Goal: Transaction & Acquisition: Purchase product/service

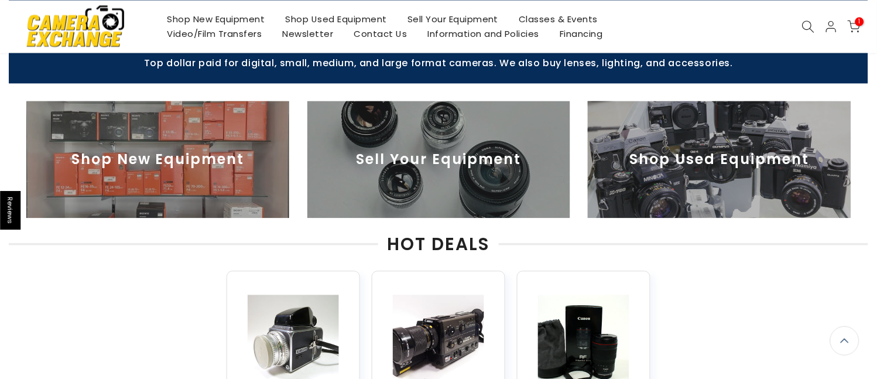
scroll to position [492, 0]
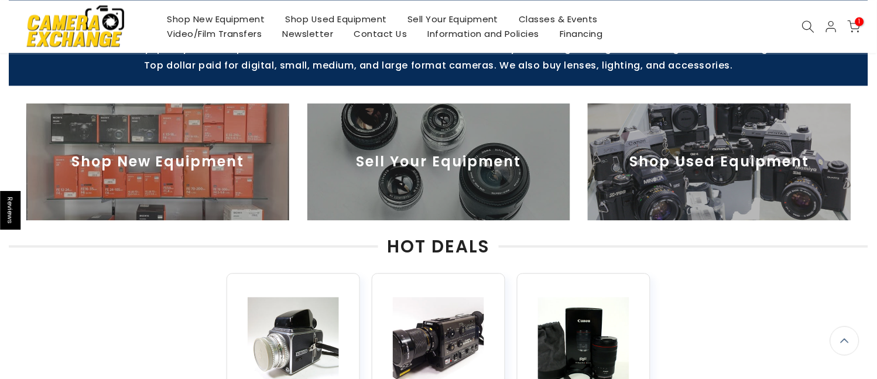
click at [149, 165] on img at bounding box center [157, 162] width 263 height 117
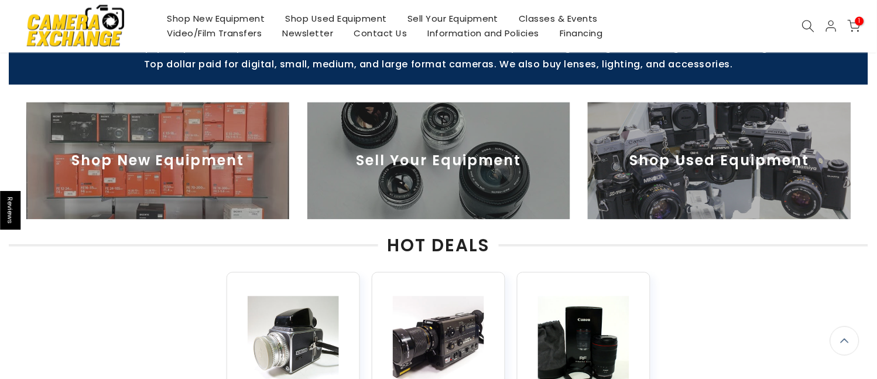
scroll to position [491, 0]
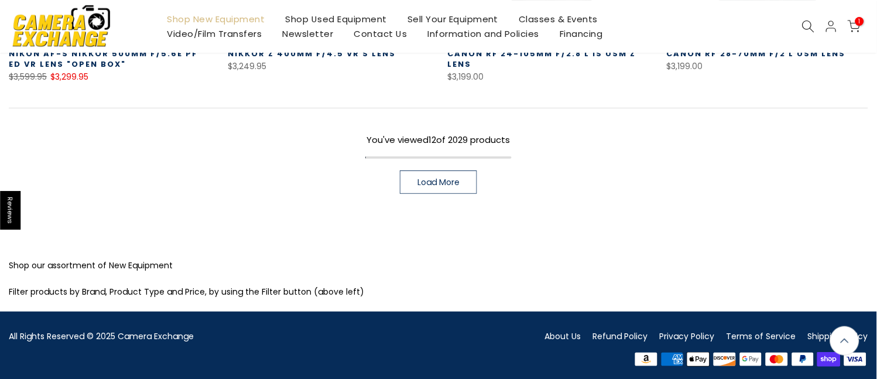
scroll to position [961, 0]
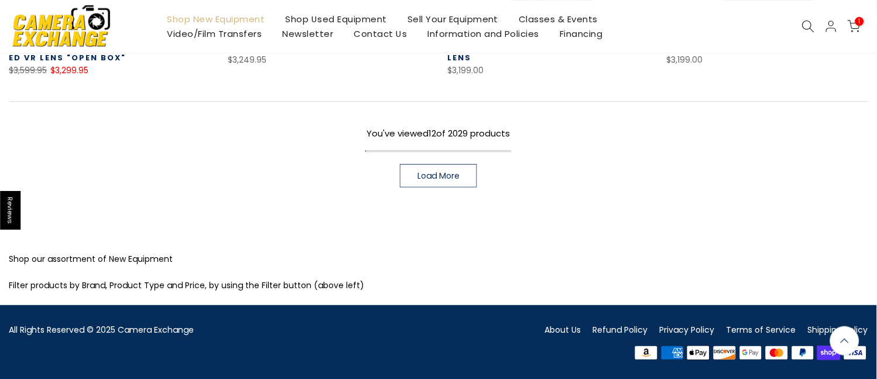
click at [433, 172] on span "Load More" at bounding box center [439, 176] width 42 height 8
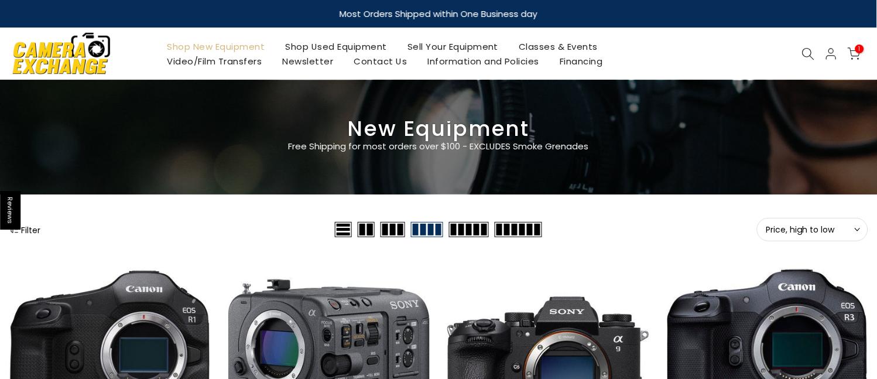
click at [804, 59] on icon at bounding box center [808, 53] width 13 height 13
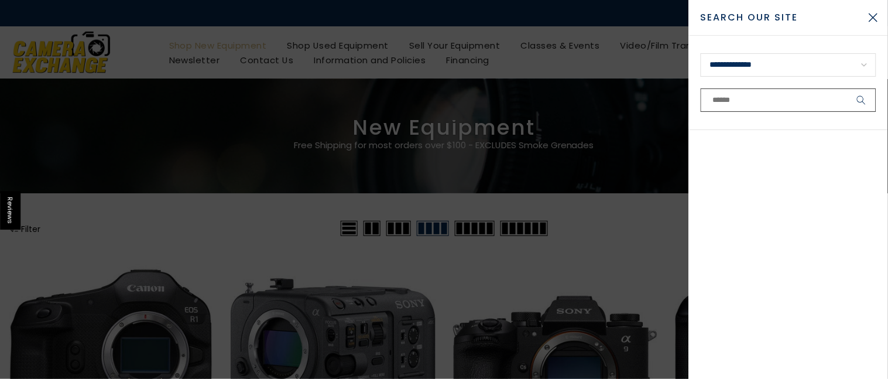
click at [741, 102] on input "text" at bounding box center [789, 99] width 176 height 23
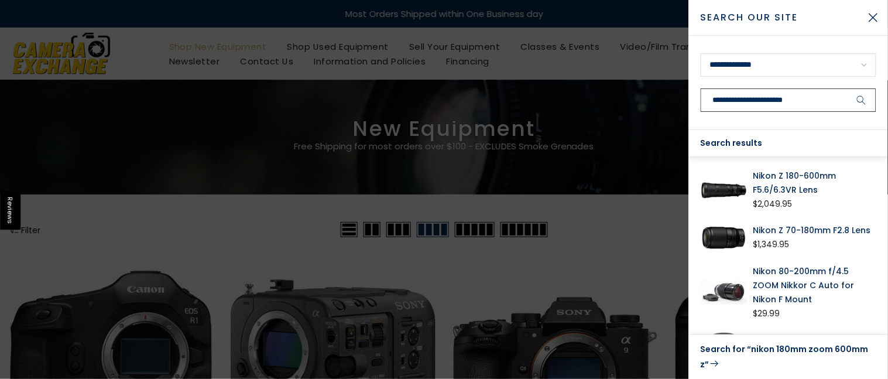
type input "**********"
click at [784, 186] on link "Nikon Z 180-600mm F5.6/6.3VR Lens" at bounding box center [815, 183] width 123 height 28
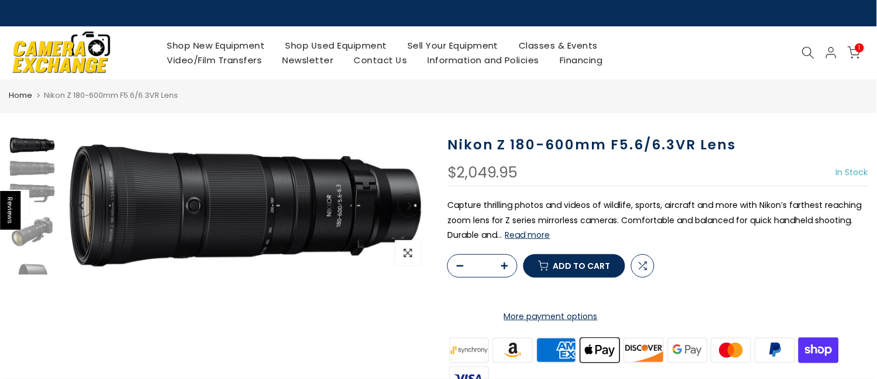
click at [524, 239] on button "Read more" at bounding box center [527, 235] width 45 height 11
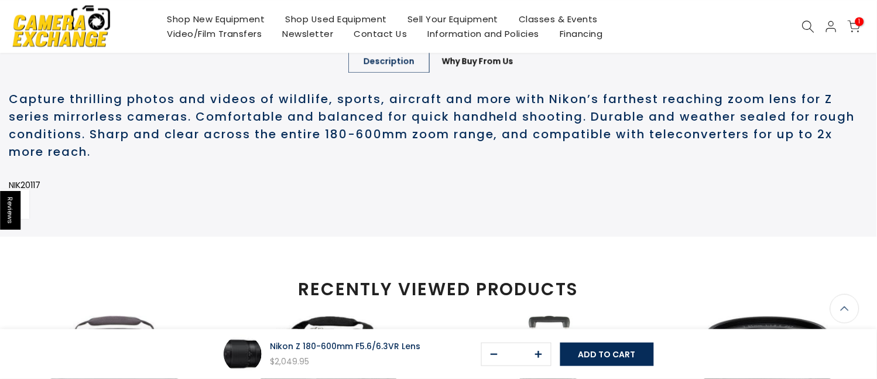
scroll to position [590, 0]
